Goal: Find specific page/section: Find specific page/section

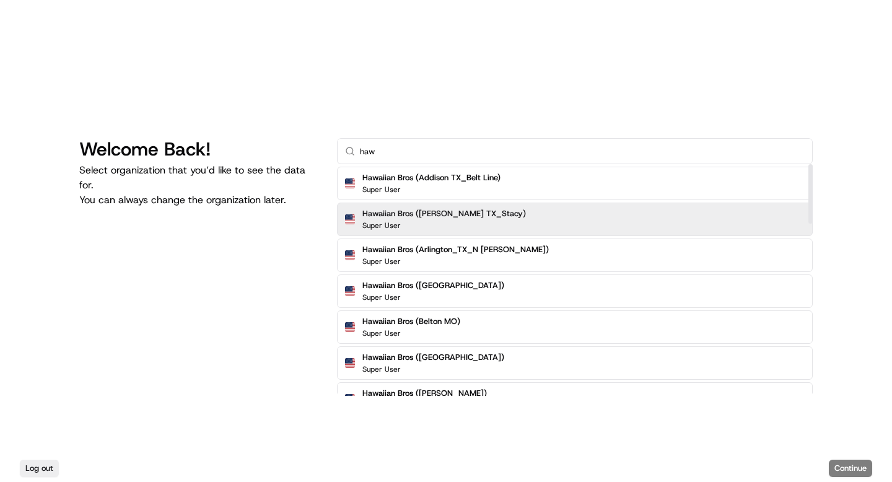
type input "haw"
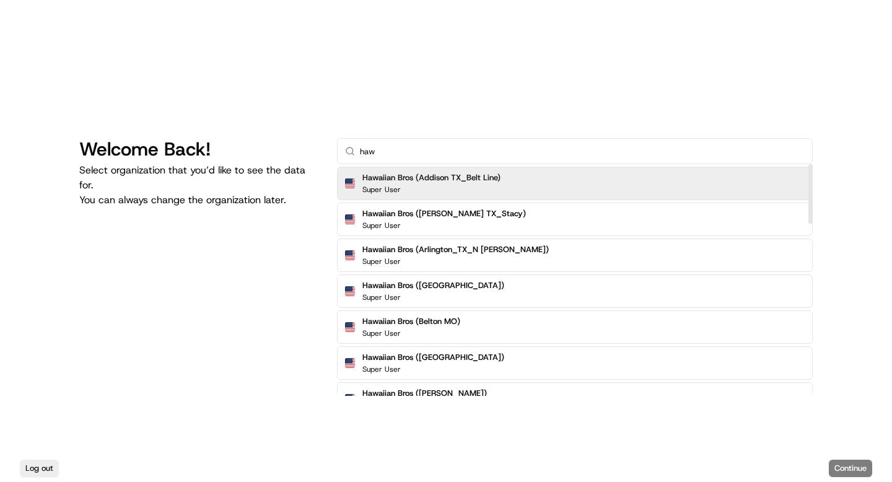
click at [446, 187] on div "Super User" at bounding box center [431, 190] width 138 height 10
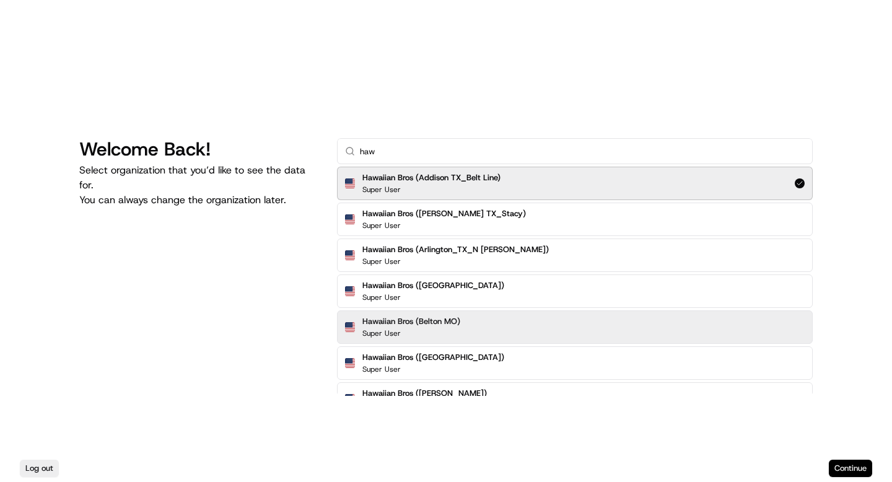
click at [858, 468] on button "Continue" at bounding box center [850, 468] width 43 height 17
